Goal: Information Seeking & Learning: Check status

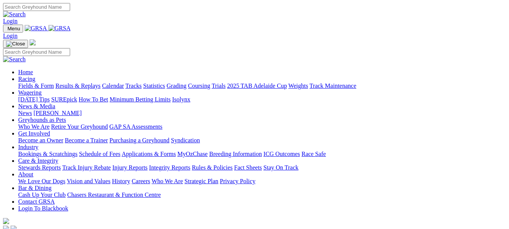
scroll to position [288, 0]
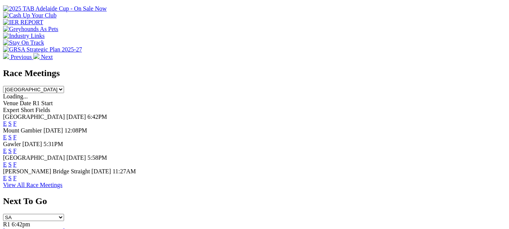
click at [17, 134] on link "F" at bounding box center [14, 137] width 3 height 6
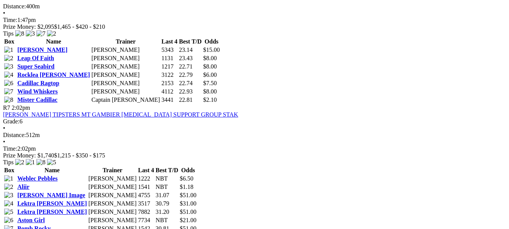
scroll to position [1046, 0]
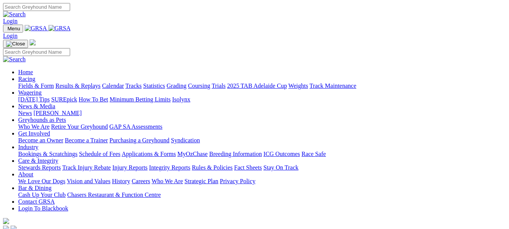
click at [100, 83] on link "Results & Replays" at bounding box center [77, 86] width 45 height 6
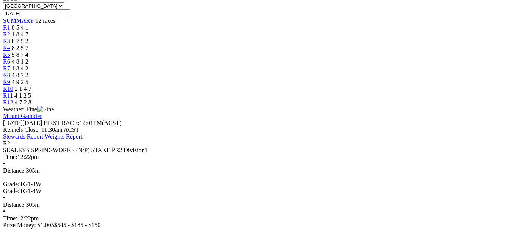
scroll to position [152, 0]
